Goal: Information Seeking & Learning: Learn about a topic

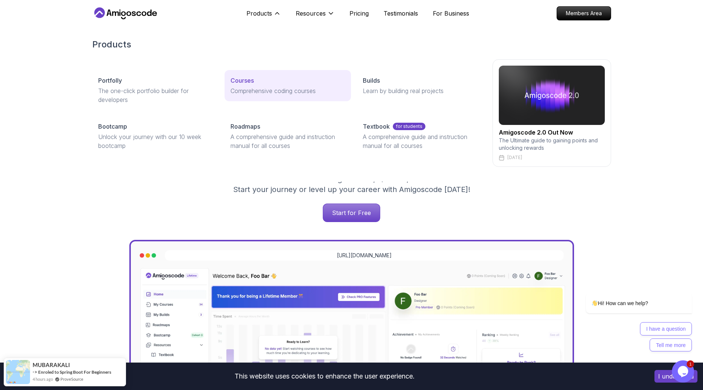
click at [245, 78] on p "Courses" at bounding box center [241, 80] width 23 height 9
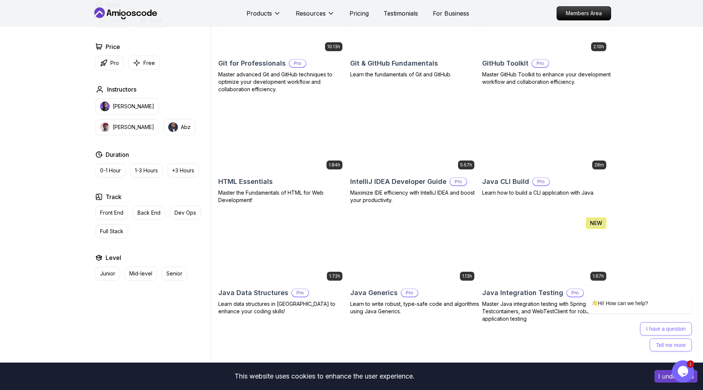
scroll to position [852, 0]
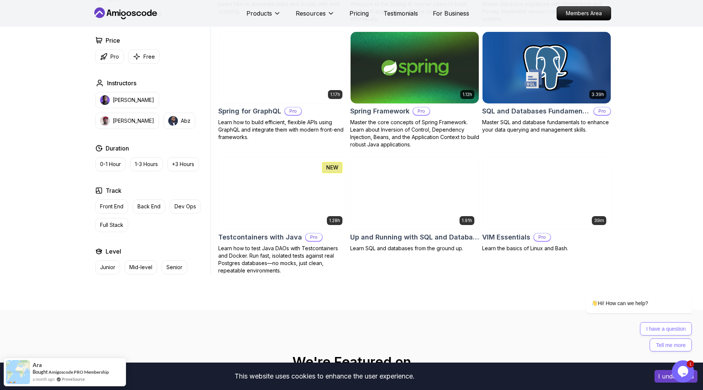
scroll to position [1668, 0]
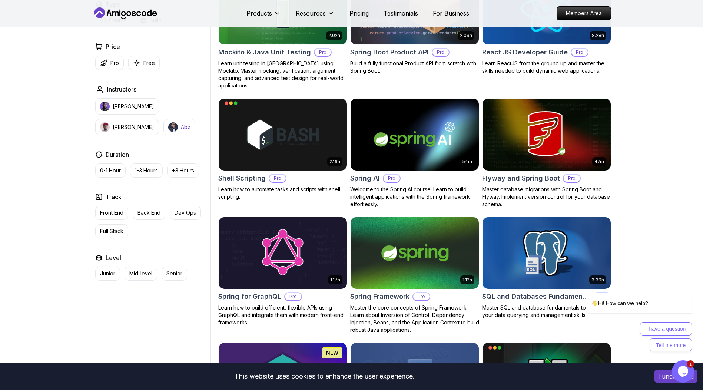
click at [181, 127] on p "Abz" at bounding box center [186, 126] width 10 height 7
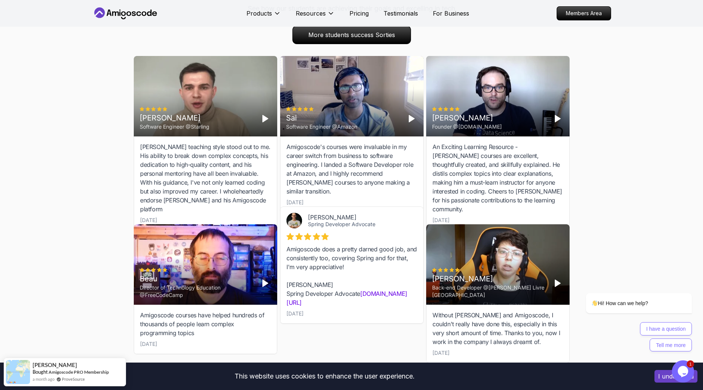
scroll to position [879, 0]
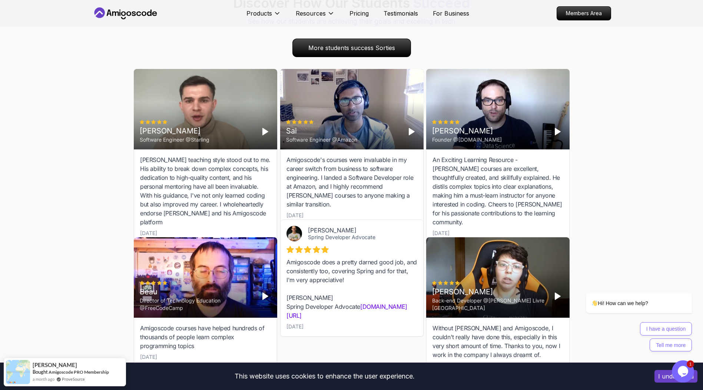
click at [418, 127] on div "Sai Software Engineer @Amazon" at bounding box center [351, 109] width 143 height 80
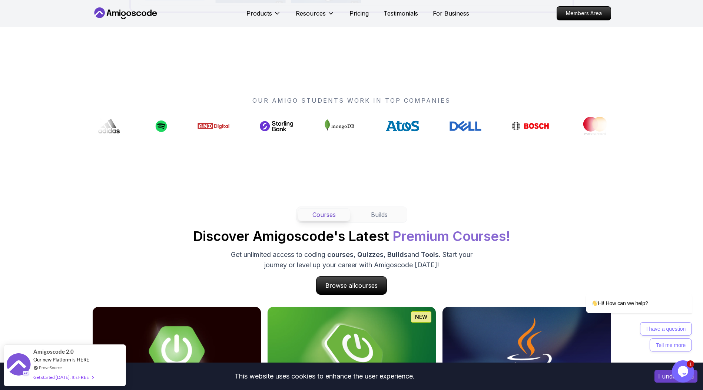
scroll to position [296, 0]
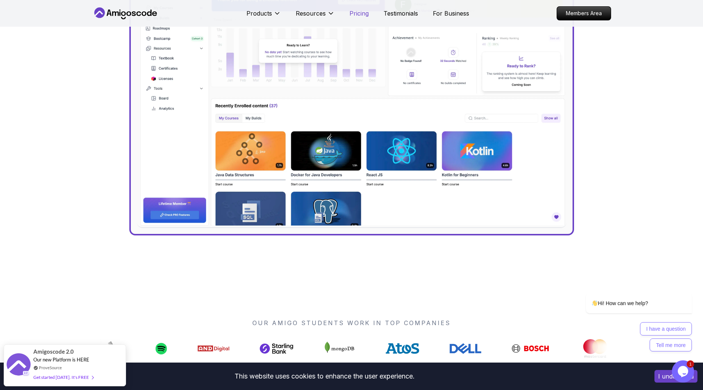
click at [360, 14] on p "Pricing" at bounding box center [358, 13] width 19 height 9
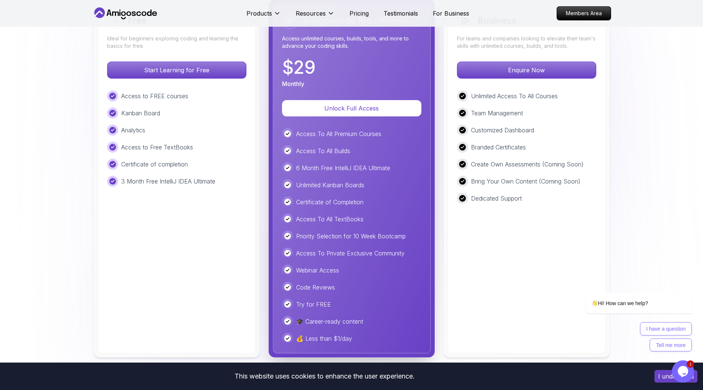
scroll to position [1741, 0]
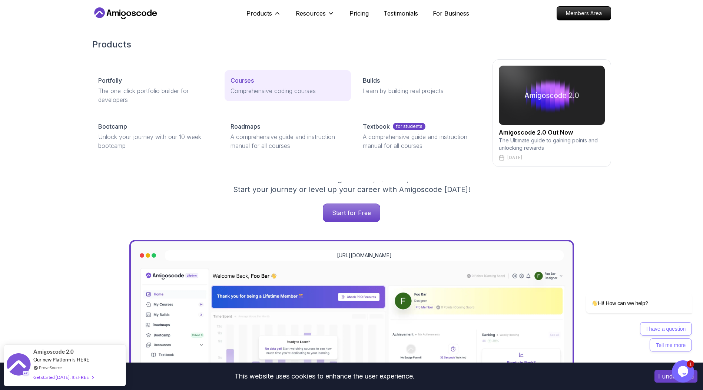
click at [253, 78] on p "Courses" at bounding box center [241, 80] width 23 height 9
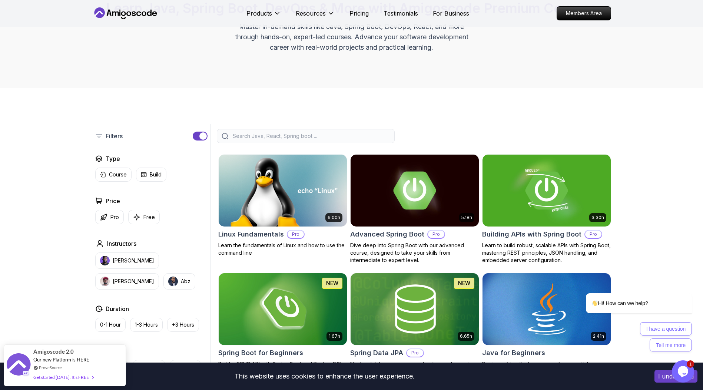
scroll to position [185, 0]
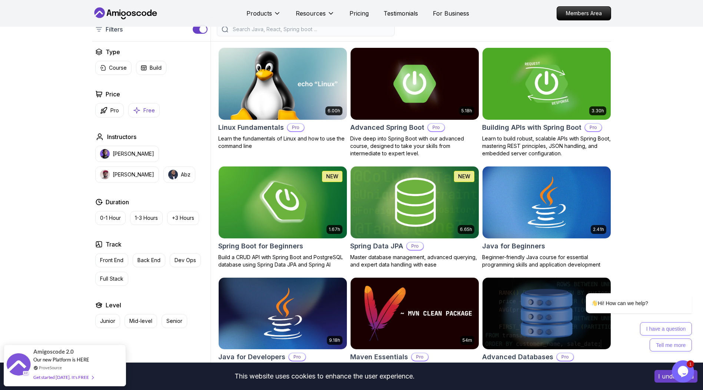
click at [141, 109] on button "Free" at bounding box center [143, 110] width 31 height 14
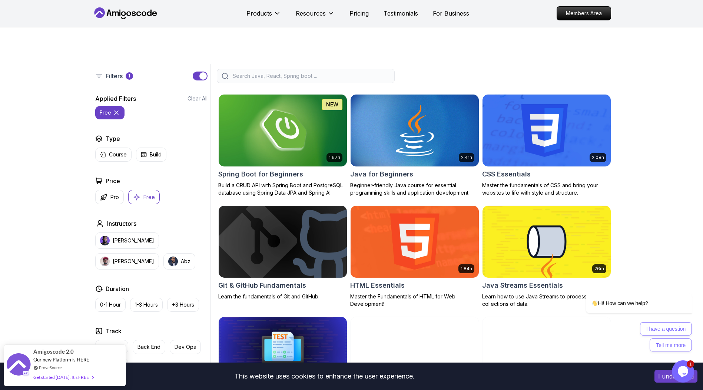
scroll to position [111, 0]
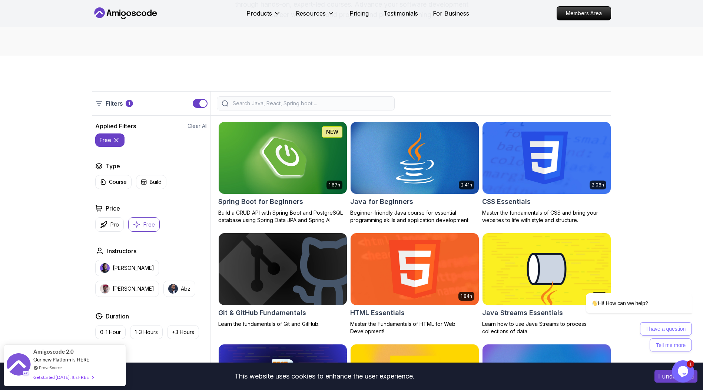
click at [410, 268] on img at bounding box center [414, 268] width 135 height 75
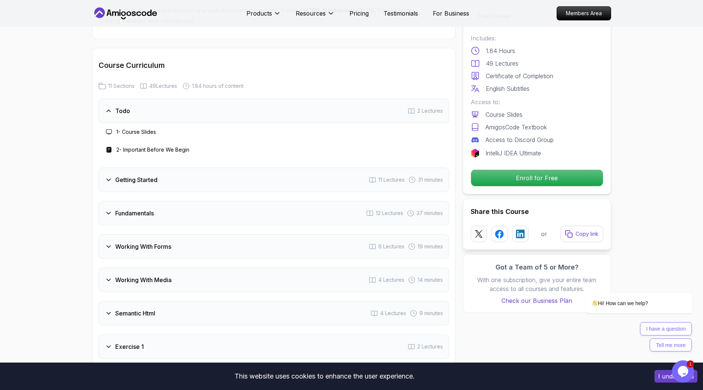
scroll to position [963, 0]
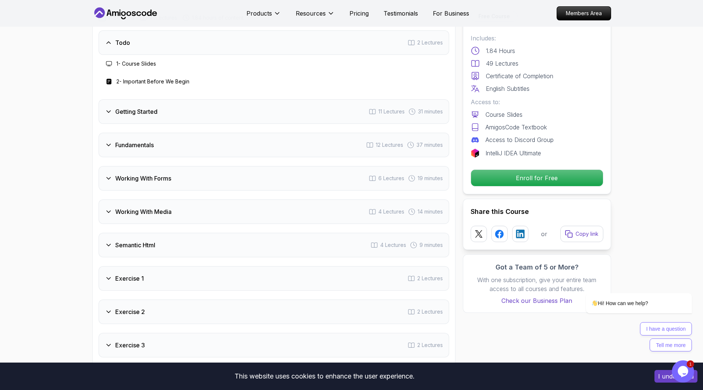
click at [154, 282] on div "Exercise 1 2 Lectures" at bounding box center [274, 278] width 351 height 24
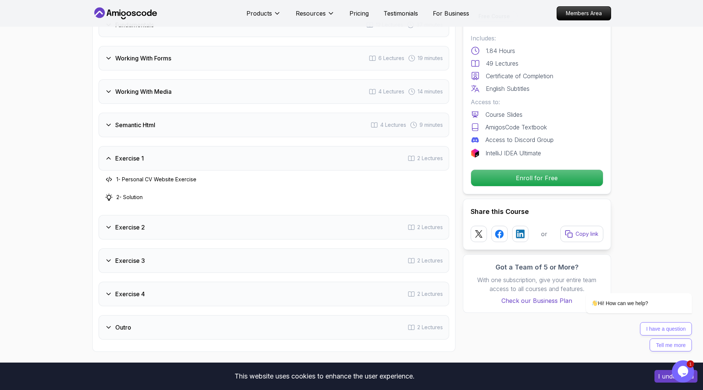
scroll to position [1075, 0]
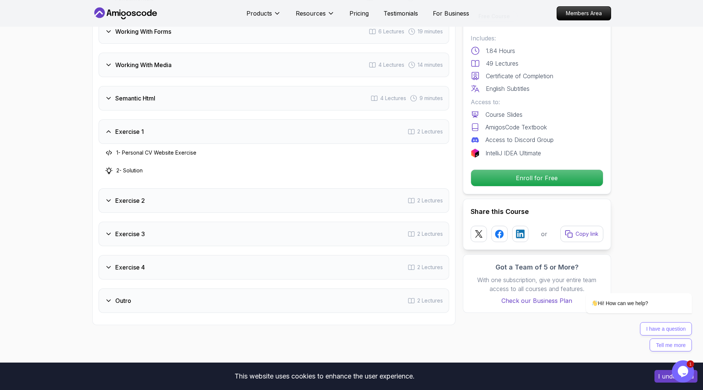
click at [141, 202] on h3 "Exercise 2" at bounding box center [130, 200] width 30 height 9
click at [154, 235] on div "Exercise 3 2 Lectures" at bounding box center [274, 234] width 351 height 24
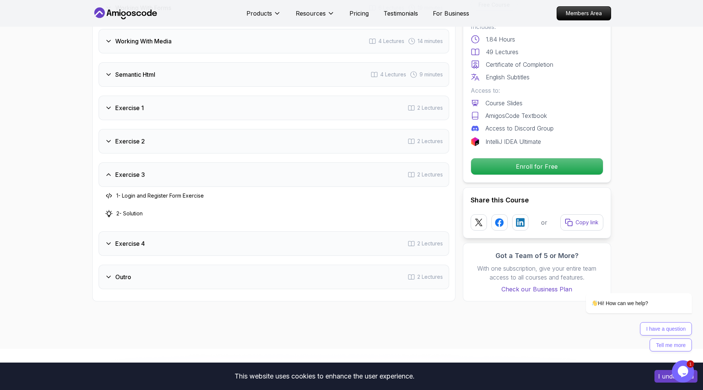
scroll to position [1149, 0]
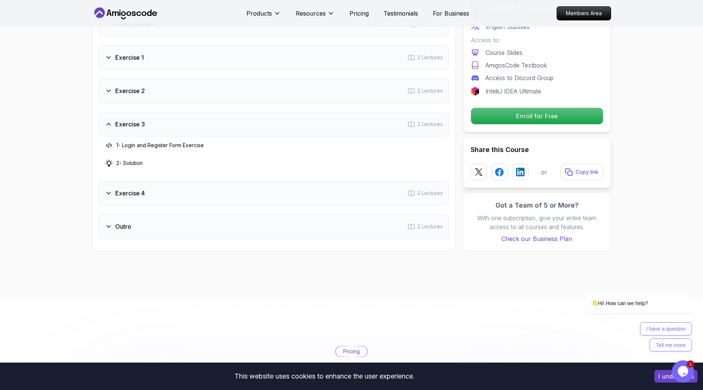
click at [159, 195] on div "Exercise 4 2 Lectures" at bounding box center [274, 193] width 351 height 24
click at [163, 231] on div "Outro 2 Lectures" at bounding box center [274, 226] width 351 height 24
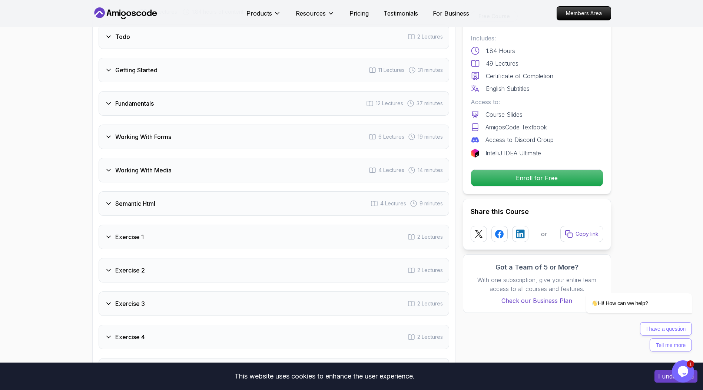
scroll to position [926, 0]
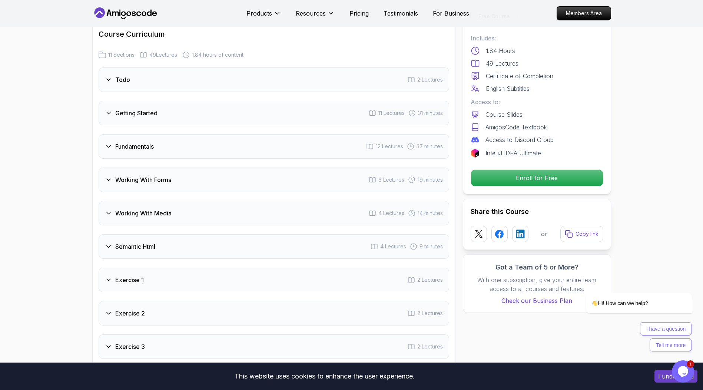
click at [139, 176] on h3 "Working With Forms" at bounding box center [143, 179] width 56 height 9
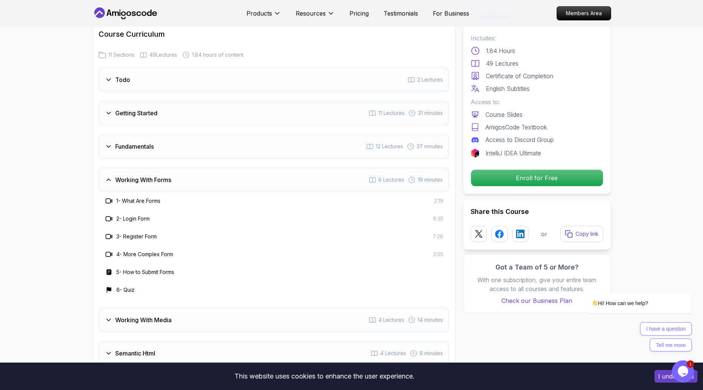
click at [150, 175] on div "Working With Forms 6 Lectures 19 minutes" at bounding box center [274, 179] width 351 height 24
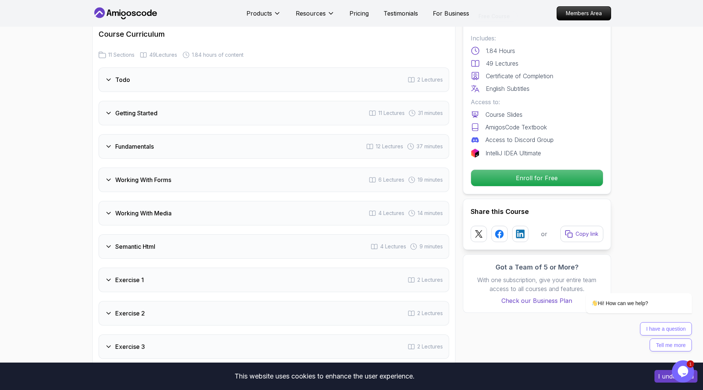
click at [143, 143] on h3 "Fundamentals" at bounding box center [134, 146] width 39 height 9
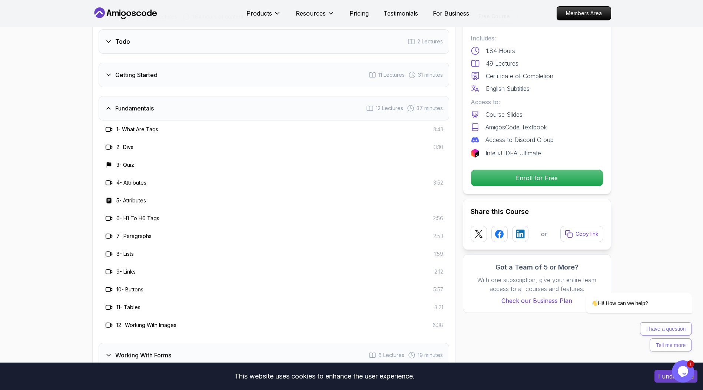
scroll to position [963, 0]
click at [149, 79] on h3 "Getting Started" at bounding box center [136, 76] width 42 height 9
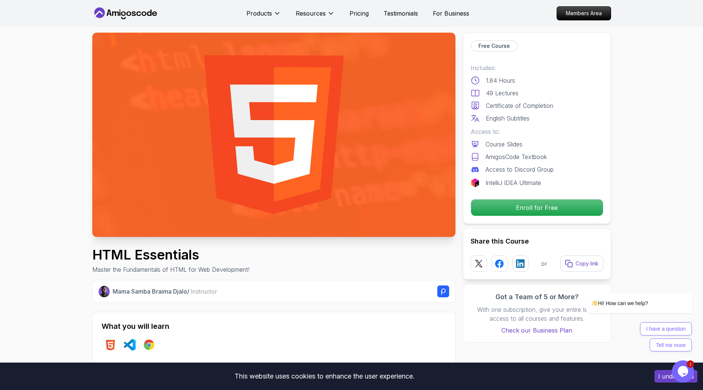
scroll to position [0, 0]
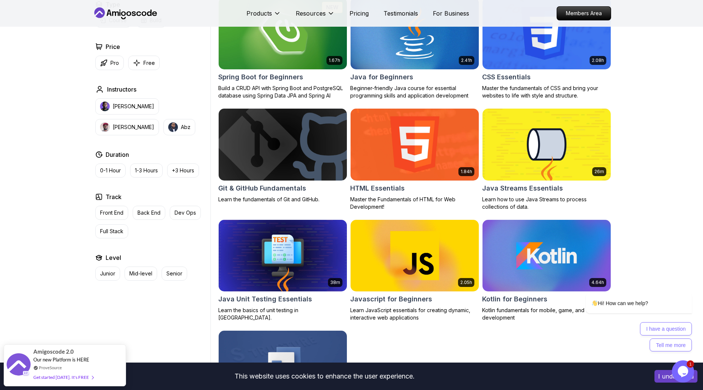
scroll to position [222, 0]
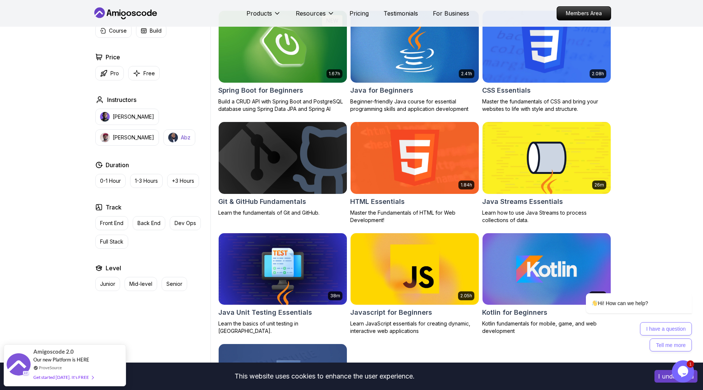
click at [181, 137] on p "Abz" at bounding box center [186, 137] width 10 height 7
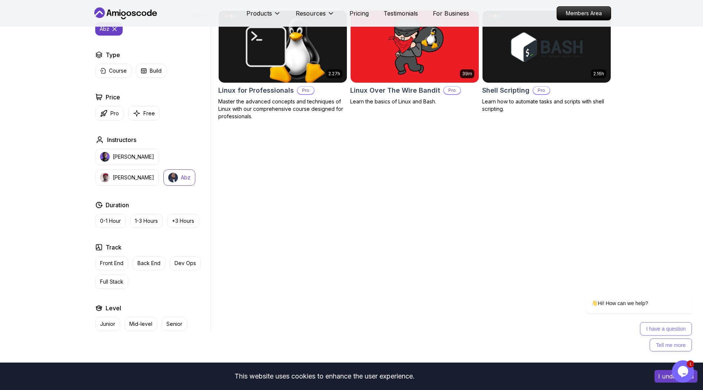
scroll to position [74, 0]
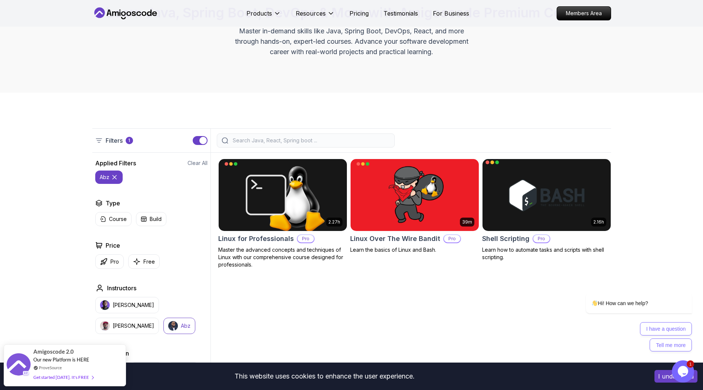
click at [515, 191] on img at bounding box center [546, 194] width 135 height 75
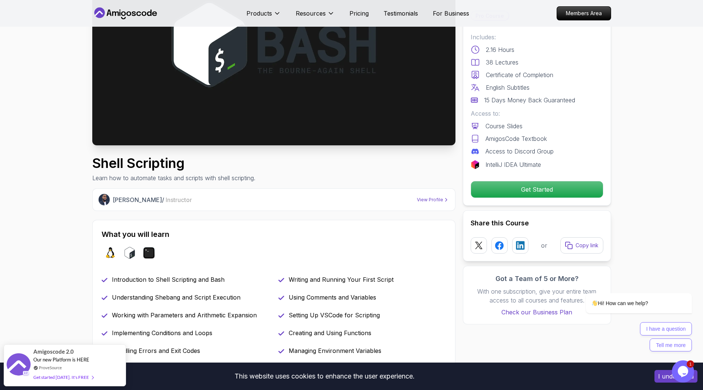
scroll to position [111, 0]
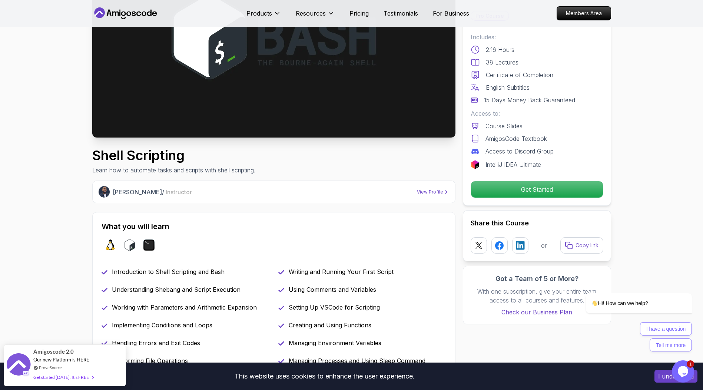
click at [136, 192] on p "[PERSON_NAME] / Instructor" at bounding box center [152, 192] width 79 height 9
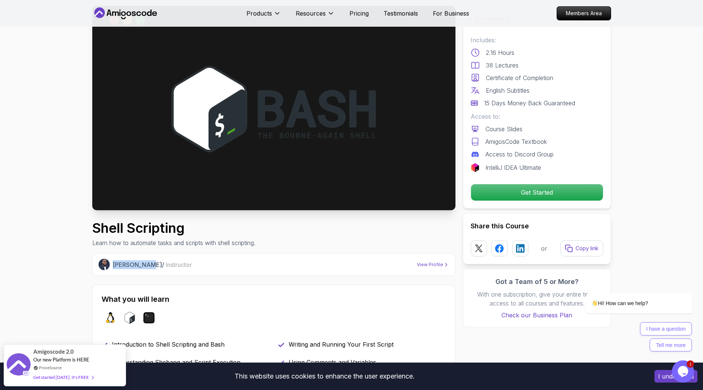
scroll to position [0, 0]
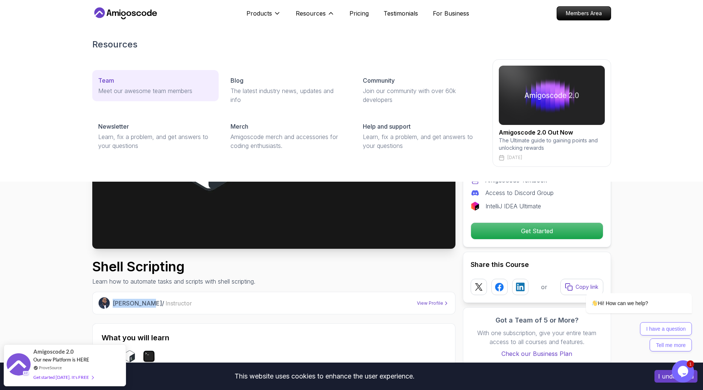
click at [160, 80] on div "Team" at bounding box center [155, 80] width 115 height 9
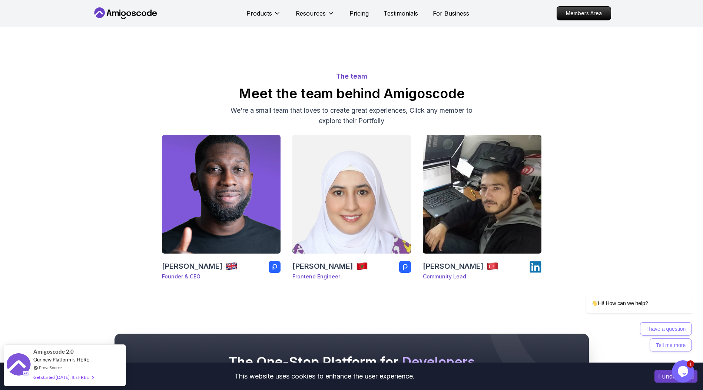
click at [341, 197] on img at bounding box center [351, 194] width 125 height 125
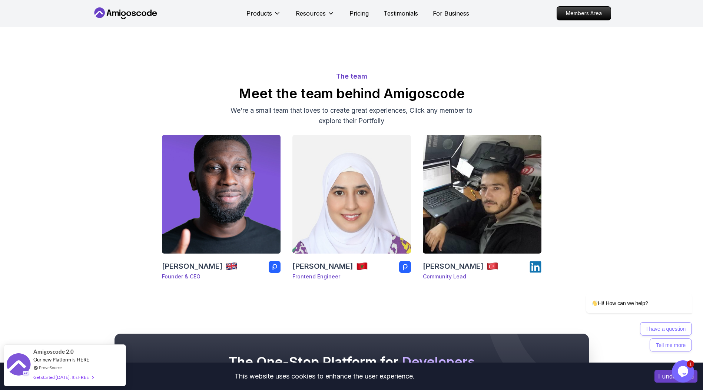
click at [263, 169] on img at bounding box center [221, 194] width 125 height 125
